Goal: Task Accomplishment & Management: Complete application form

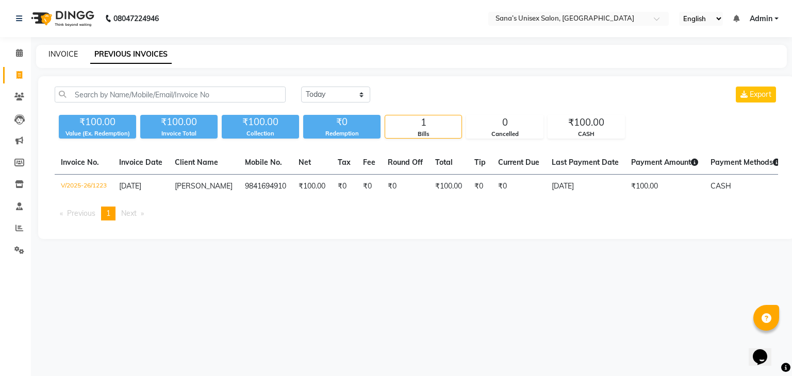
click at [68, 50] on link "INVOICE" at bounding box center [62, 53] width 29 height 9
select select "6091"
select select "service"
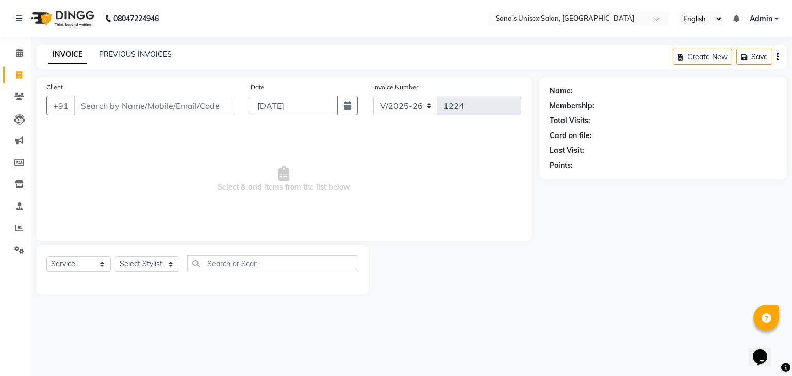
click at [68, 53] on link "INVOICE" at bounding box center [67, 54] width 38 height 19
click at [142, 264] on select "Select Stylist anjali beauty MADHU [PERSON_NAME] (BEAUTY THERAPIST) [PERSON_NAM…" at bounding box center [154, 264] width 78 height 16
select select "90741"
click at [115, 257] on select "Select Stylist anjali beauty MADHU [PERSON_NAME] (BEAUTY THERAPIST) [PERSON_NAM…" at bounding box center [154, 264] width 78 height 16
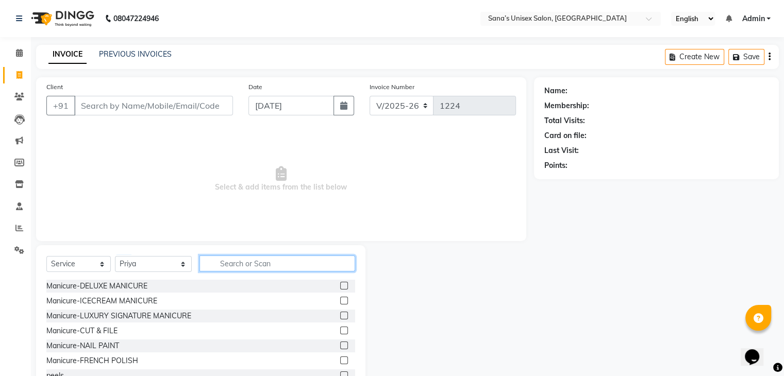
click at [241, 260] on input "text" at bounding box center [277, 264] width 155 height 16
type input "Thre"
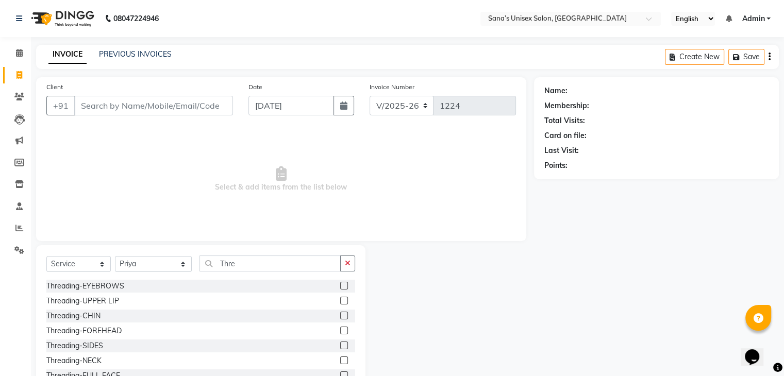
click at [340, 289] on label at bounding box center [344, 286] width 8 height 8
click at [340, 289] on input "checkbox" at bounding box center [343, 286] width 7 height 7
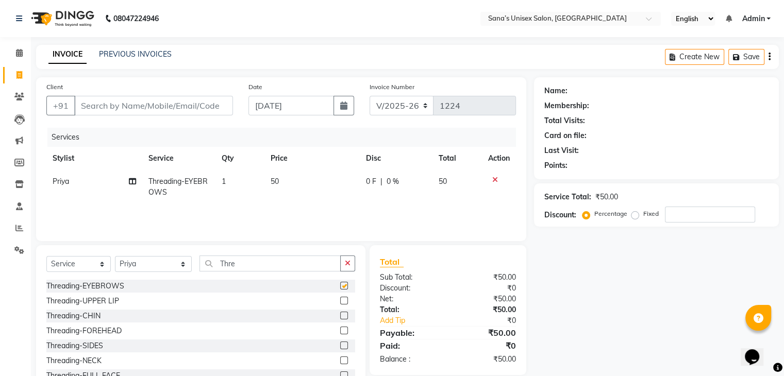
checkbox input "false"
click at [192, 106] on input "Client" at bounding box center [153, 106] width 159 height 20
click at [191, 110] on input "Client" at bounding box center [153, 106] width 159 height 20
type input "8"
type input "0"
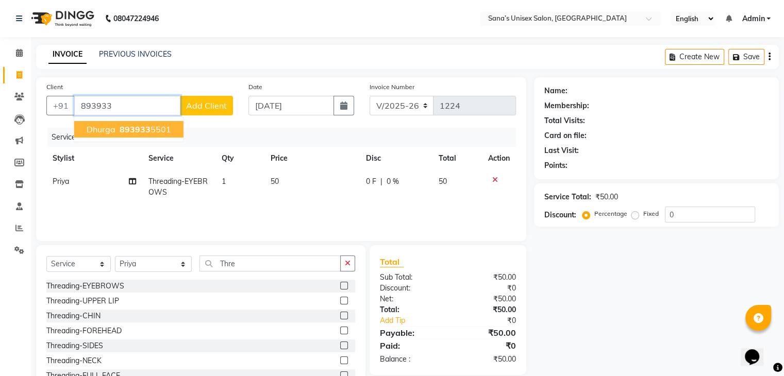
click at [153, 135] on button "Dhurga 893933 5501" at bounding box center [128, 129] width 109 height 16
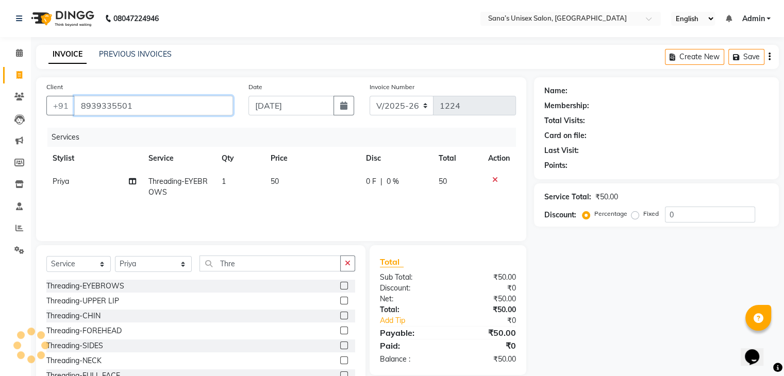
type input "8939335501"
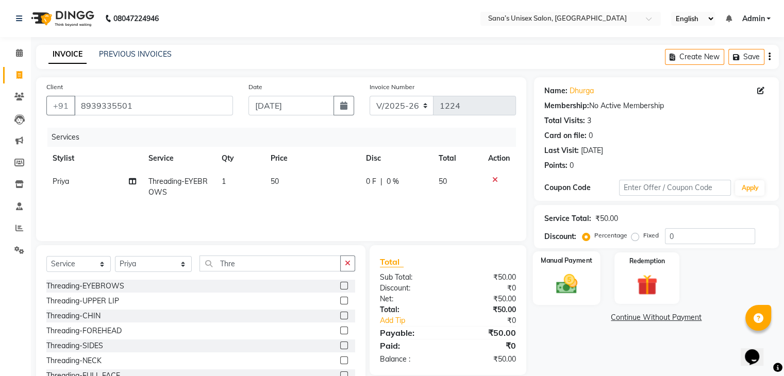
click at [598, 283] on div "Manual Payment" at bounding box center [567, 278] width 68 height 53
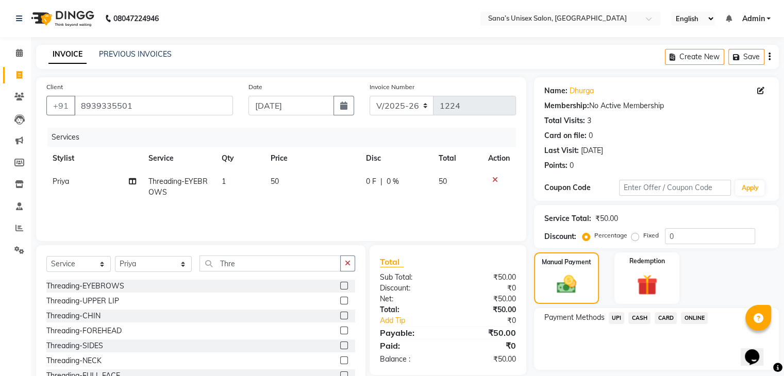
click at [644, 319] on span "CASH" at bounding box center [639, 318] width 22 height 12
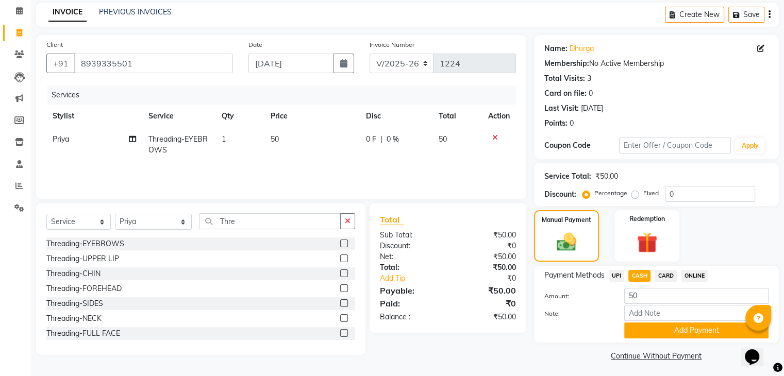
scroll to position [46, 0]
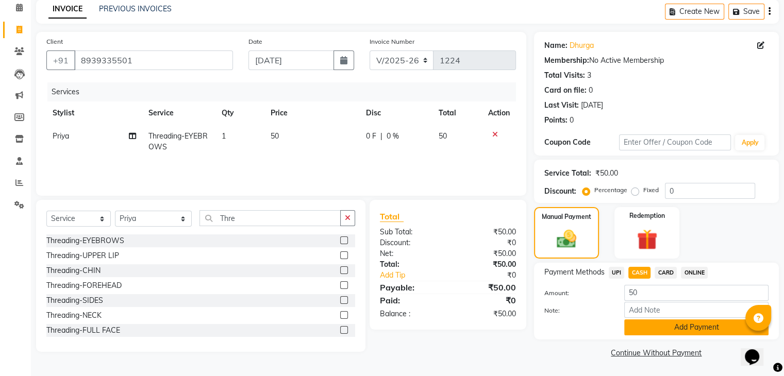
click at [668, 330] on button "Add Payment" at bounding box center [696, 328] width 144 height 16
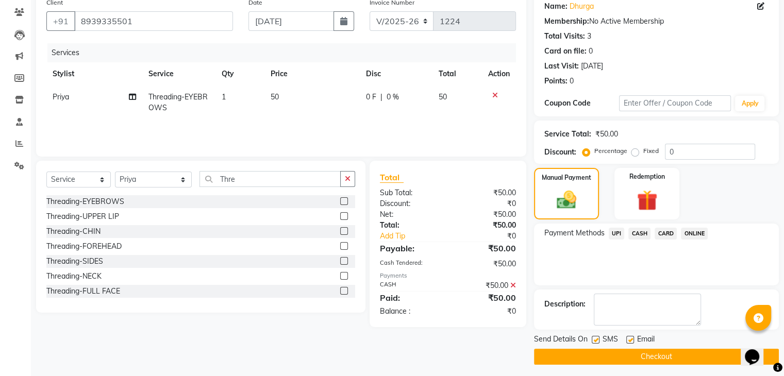
scroll to position [88, 0]
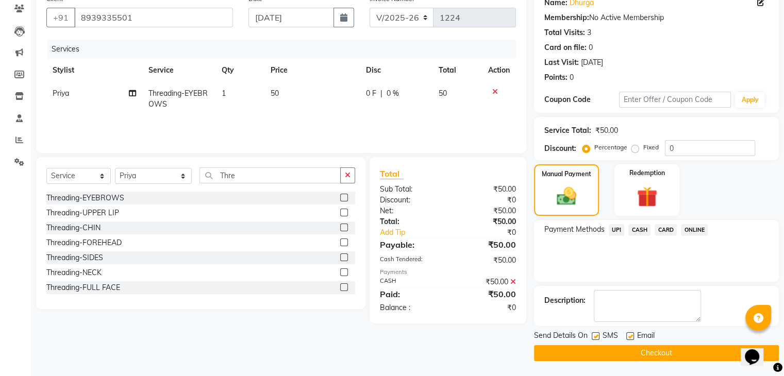
click at [671, 348] on button "Checkout" at bounding box center [656, 353] width 245 height 16
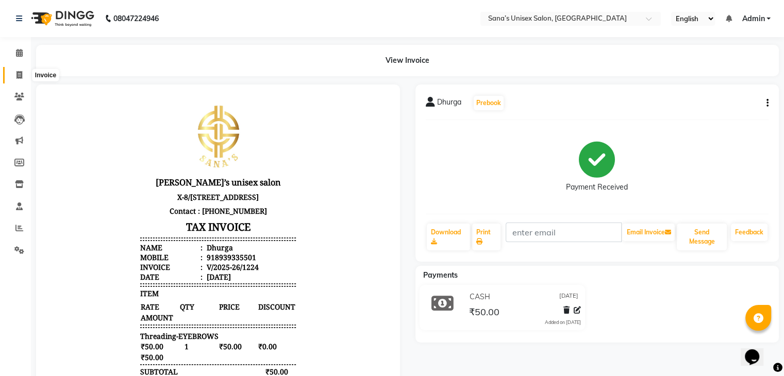
click at [17, 76] on icon at bounding box center [19, 75] width 6 height 8
select select "service"
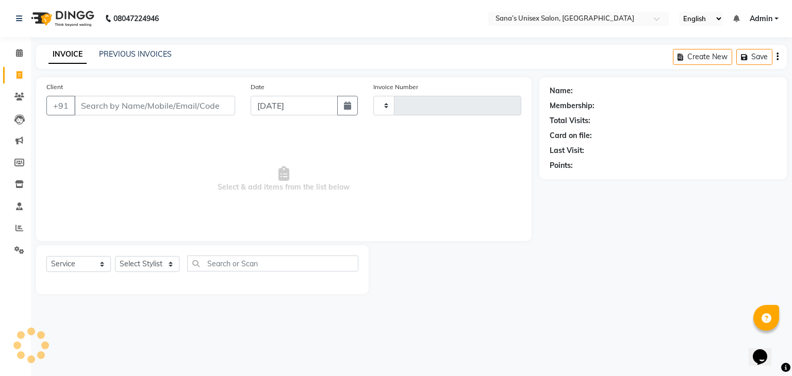
type input "1225"
select select "6091"
click at [136, 56] on link "PREVIOUS INVOICES" at bounding box center [135, 53] width 73 height 9
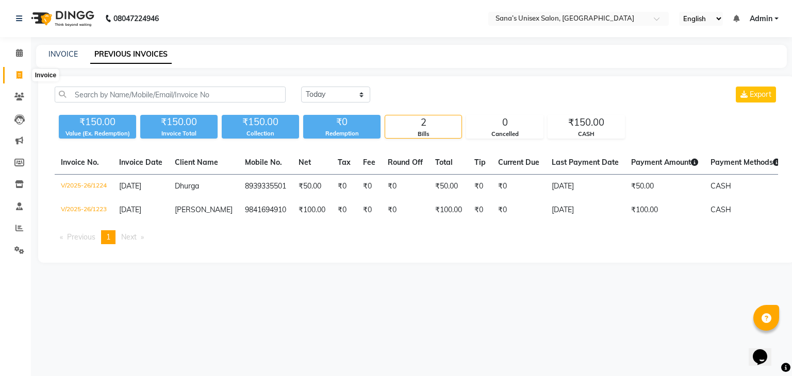
click at [19, 77] on icon at bounding box center [19, 75] width 6 height 8
select select "6091"
select select "service"
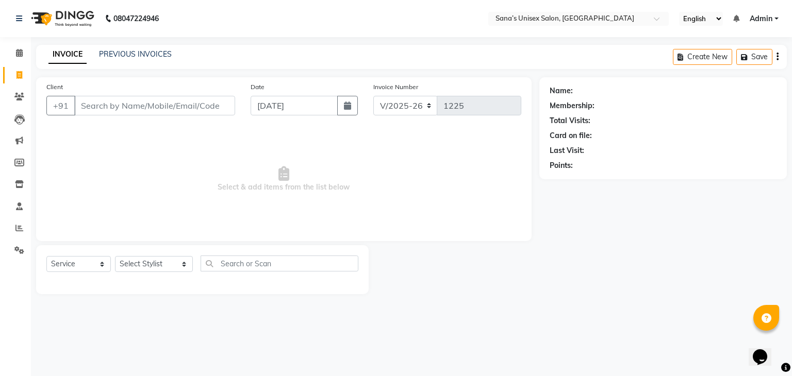
click at [537, 289] on div at bounding box center [454, 269] width 170 height 49
click at [130, 58] on link "PREVIOUS INVOICES" at bounding box center [135, 53] width 73 height 9
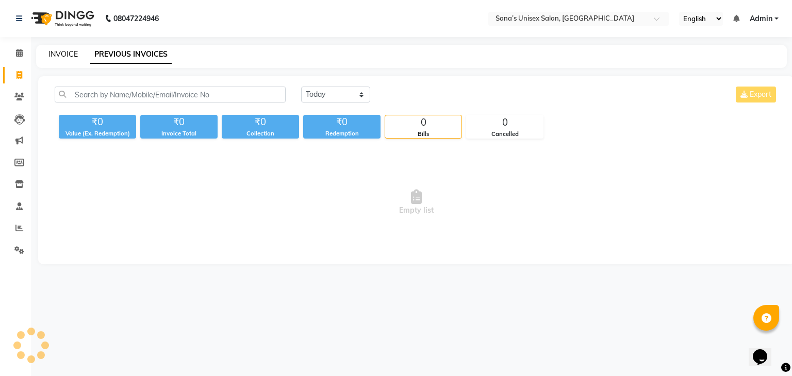
click at [52, 55] on link "INVOICE" at bounding box center [62, 53] width 29 height 9
select select "service"
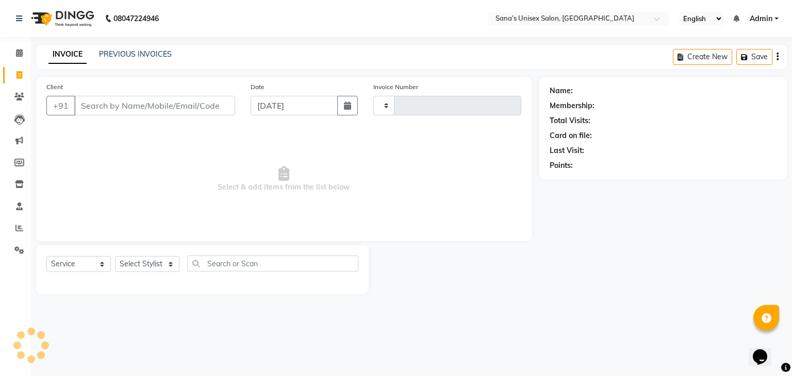
type input "1225"
select select "6091"
click at [148, 265] on select "Select Stylist" at bounding box center [147, 264] width 64 height 16
click at [210, 269] on input "text" at bounding box center [280, 264] width 158 height 16
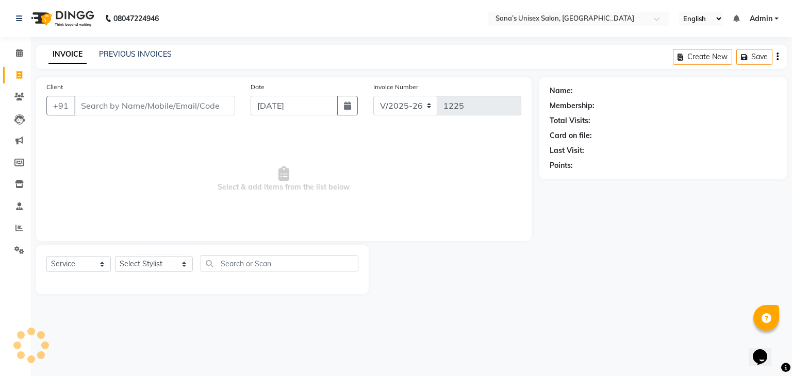
drag, startPoint x: 174, startPoint y: 285, endPoint x: 168, endPoint y: 283, distance: 7.0
click at [173, 285] on div "Select Service Product Membership Package Voucher Prepaid Gift Card Select Styl…" at bounding box center [202, 269] width 333 height 49
click at [124, 53] on link "PREVIOUS INVOICES" at bounding box center [135, 53] width 73 height 9
